Goal: Transaction & Acquisition: Book appointment/travel/reservation

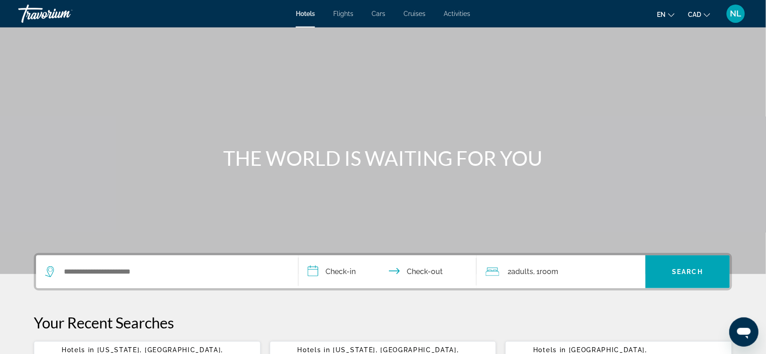
click at [76, 263] on div "Search widget" at bounding box center [167, 271] width 244 height 33
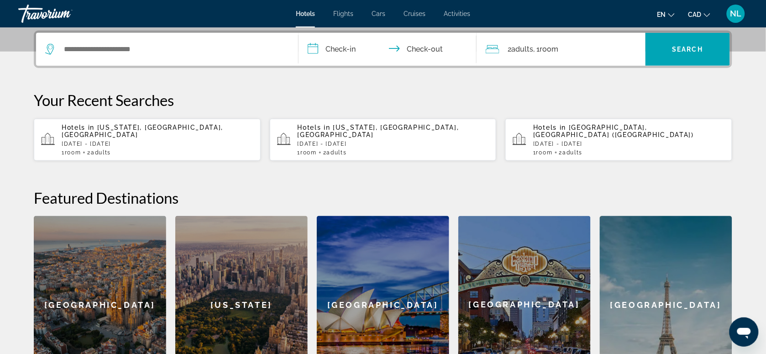
scroll to position [223, 0]
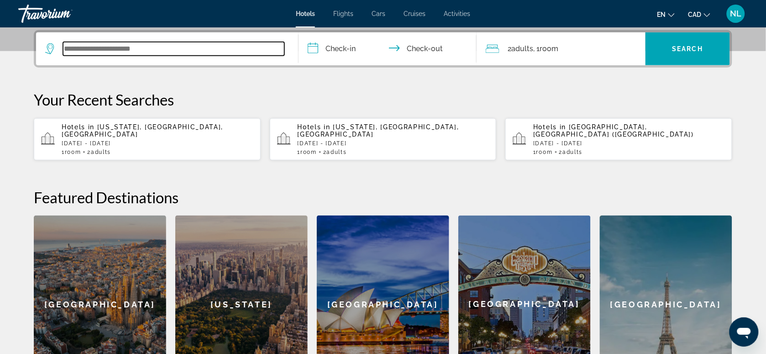
click at [81, 48] on input "Search widget" at bounding box center [173, 49] width 221 height 14
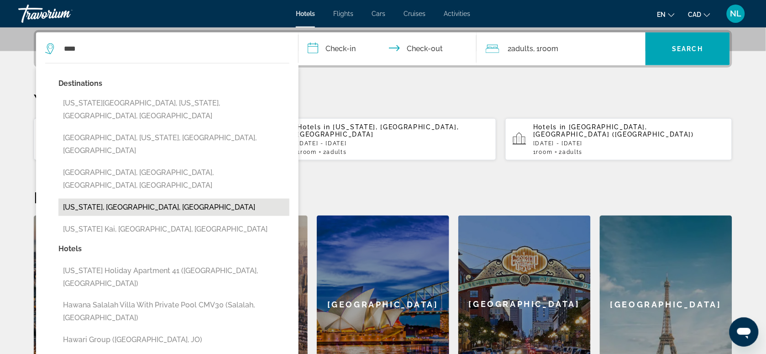
click at [87, 199] on button "[US_STATE], [GEOGRAPHIC_DATA], [GEOGRAPHIC_DATA]" at bounding box center [173, 207] width 231 height 17
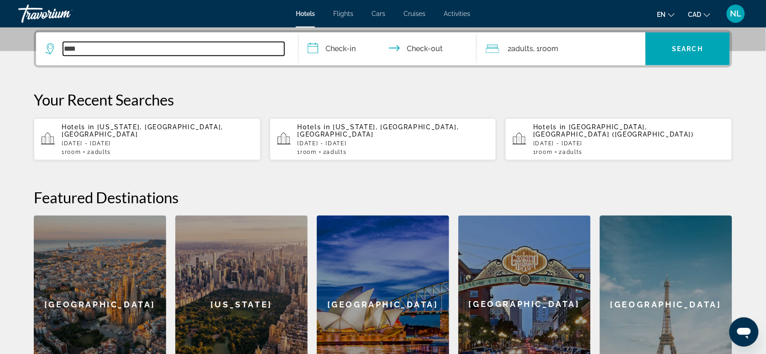
type input "**********"
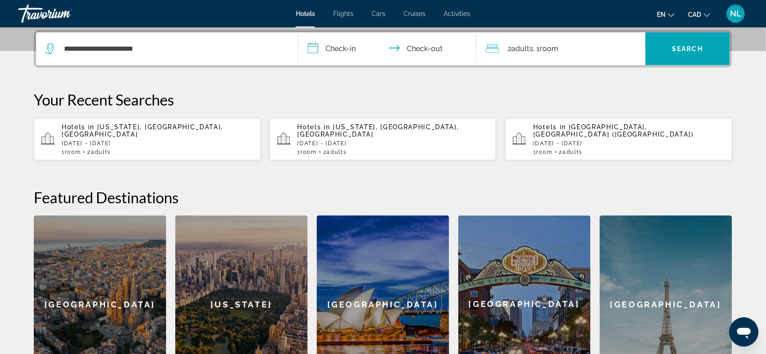
click at [331, 50] on input "**********" at bounding box center [390, 50] width 182 height 36
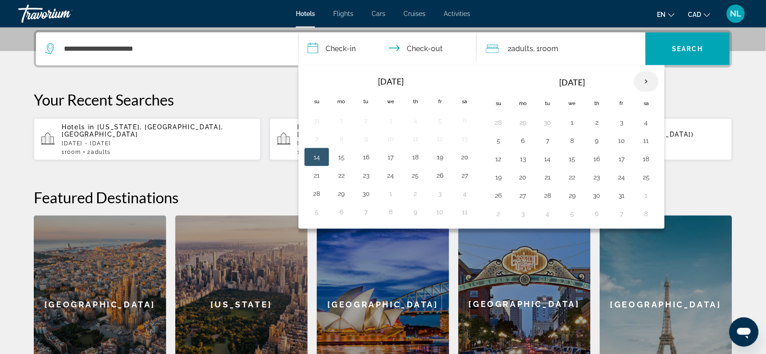
click at [653, 81] on th "Next month" at bounding box center [646, 82] width 25 height 20
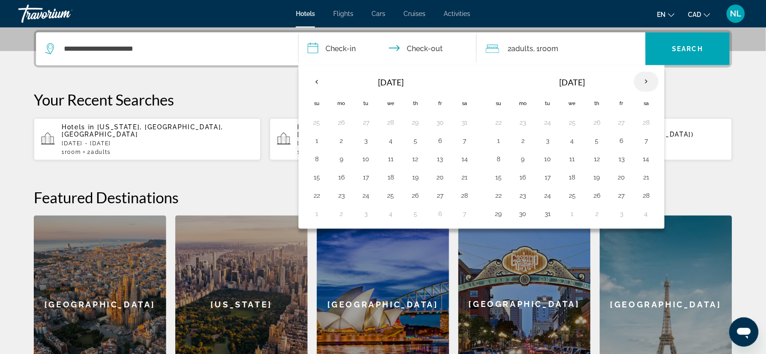
click at [653, 81] on th "Next month" at bounding box center [646, 82] width 25 height 20
click at [319, 81] on th "Previous month" at bounding box center [316, 82] width 25 height 20
click at [650, 85] on th "Next month" at bounding box center [646, 82] width 25 height 20
click at [576, 125] on button "1" at bounding box center [572, 122] width 15 height 13
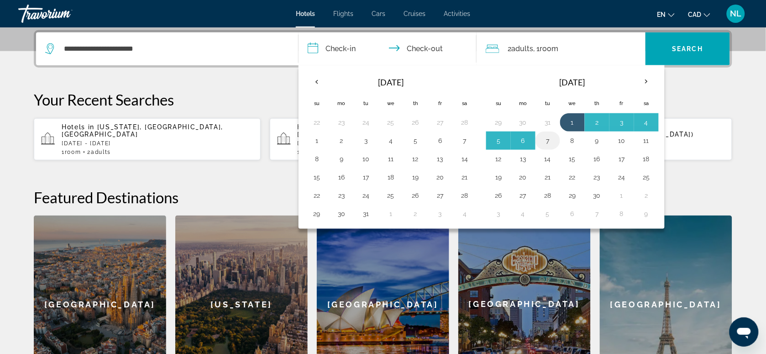
click at [553, 141] on button "7" at bounding box center [548, 140] width 15 height 13
type input "**********"
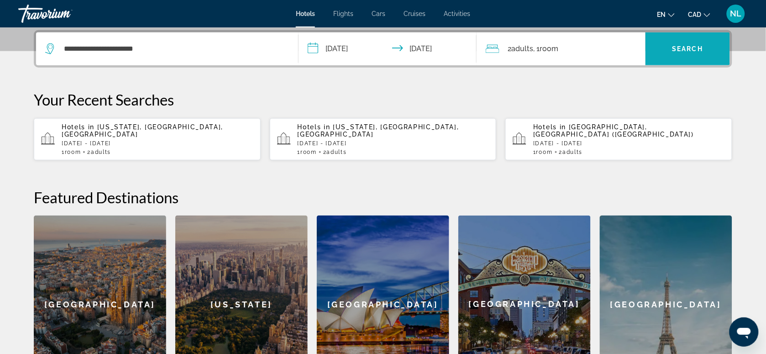
click at [694, 48] on span "Search" at bounding box center [687, 48] width 31 height 7
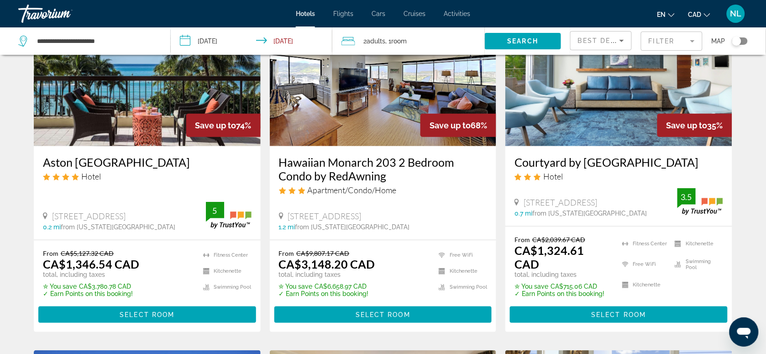
scroll to position [114, 0]
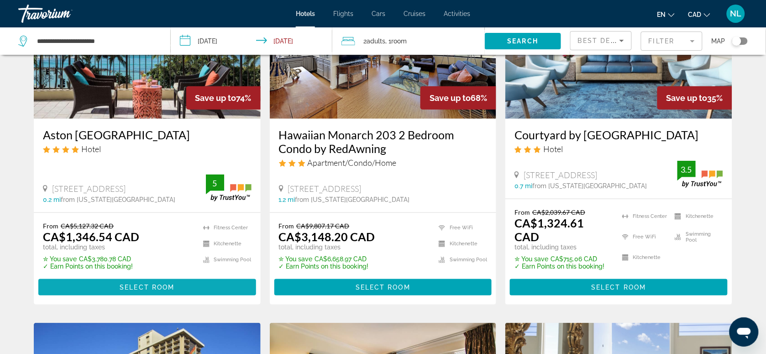
click at [130, 283] on span "Select Room" at bounding box center [147, 286] width 55 height 7
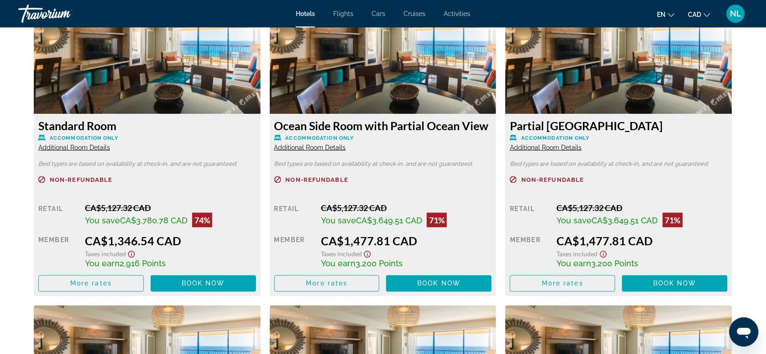
scroll to position [1312, 0]
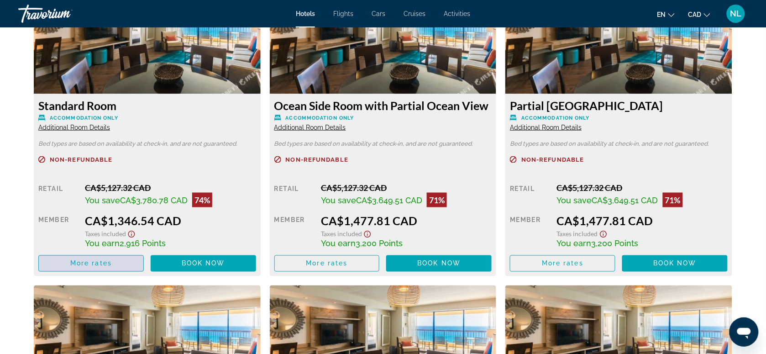
click at [113, 265] on span "Main content" at bounding box center [91, 263] width 105 height 22
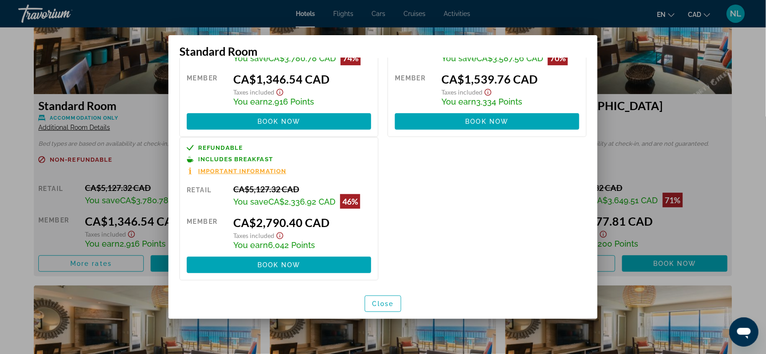
scroll to position [83, 0]
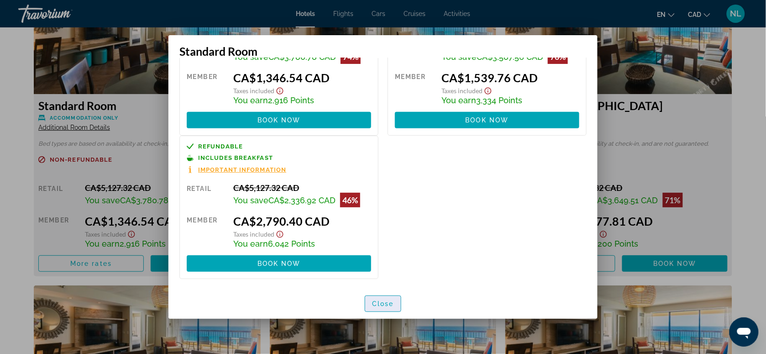
click at [379, 304] on span "Close" at bounding box center [383, 303] width 22 height 7
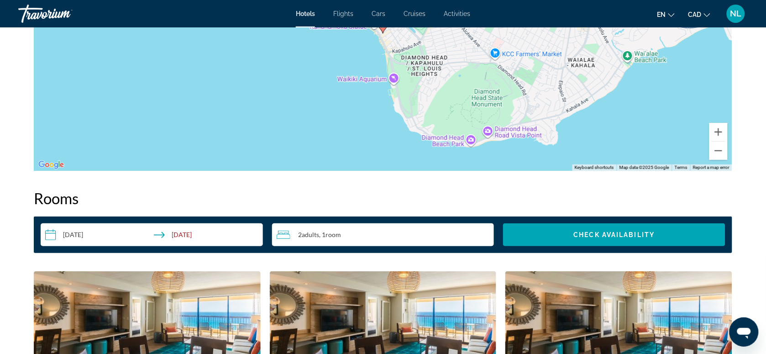
scroll to position [685, 0]
